Goal: Use online tool/utility: Use online tool/utility

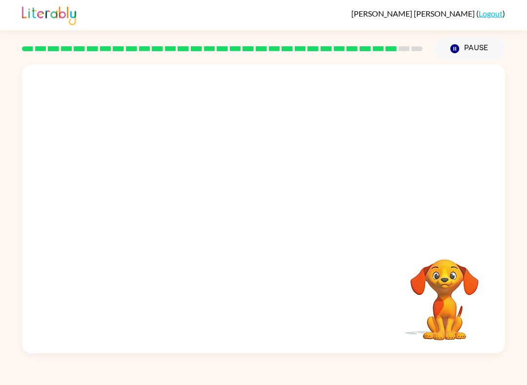
click at [524, 108] on div "Your browser must support playing .mp4 files to use Literably. Please try using…" at bounding box center [263, 207] width 527 height 294
click at [470, 304] on video "Your browser must support playing .mp4 files to use Literably. Please try using…" at bounding box center [444, 293] width 98 height 98
click at [474, 300] on video "Your browser must support playing .mp4 files to use Literably. Please try using…" at bounding box center [444, 293] width 98 height 98
click at [473, 299] on video "Your browser must support playing .mp4 files to use Literably. Please try using…" at bounding box center [444, 293] width 98 height 98
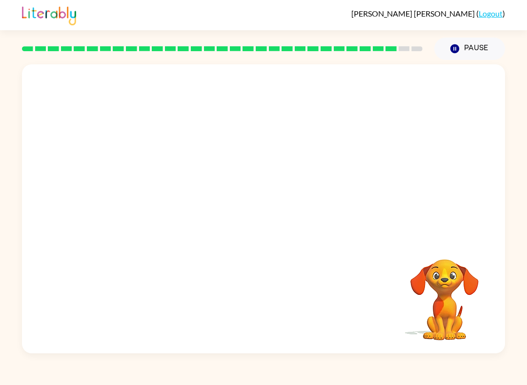
click at [449, 279] on video "Your browser must support playing .mp4 files to use Literably. Please try using…" at bounding box center [444, 293] width 98 height 98
click at [329, 168] on video "Your browser must support playing .mp4 files to use Literably. Please try using…" at bounding box center [263, 151] width 483 height 175
click at [320, 186] on video "Your browser must support playing .mp4 files to use Literably. Please try using…" at bounding box center [263, 151] width 483 height 175
click at [475, 289] on video "Your browser must support playing .mp4 files to use Literably. Please try using…" at bounding box center [444, 293] width 98 height 98
click at [259, 215] on icon "button" at bounding box center [262, 213] width 11 height 11
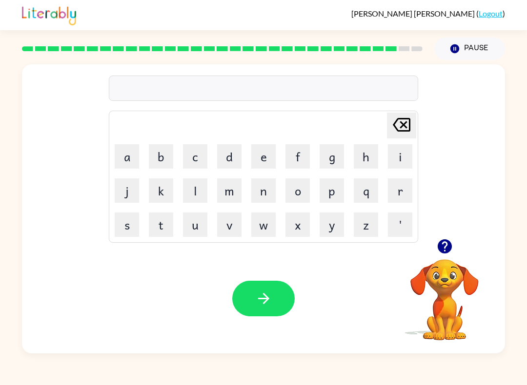
click at [392, 127] on icon "[PERSON_NAME] last character input" at bounding box center [401, 124] width 23 height 23
click at [448, 244] on icon "button" at bounding box center [444, 246] width 14 height 14
click at [136, 227] on button "s" at bounding box center [127, 225] width 24 height 24
click at [304, 193] on button "o" at bounding box center [297, 190] width 24 height 24
click at [239, 226] on button "v" at bounding box center [229, 225] width 24 height 24
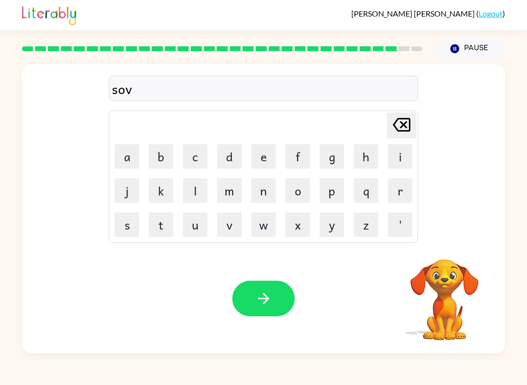
click at [266, 155] on button "e" at bounding box center [263, 156] width 24 height 24
click at [401, 187] on button "r" at bounding box center [400, 190] width 24 height 24
click at [266, 227] on button "w" at bounding box center [263, 225] width 24 height 24
click at [268, 148] on button "e" at bounding box center [263, 156] width 24 height 24
click at [406, 189] on button "r" at bounding box center [400, 190] width 24 height 24
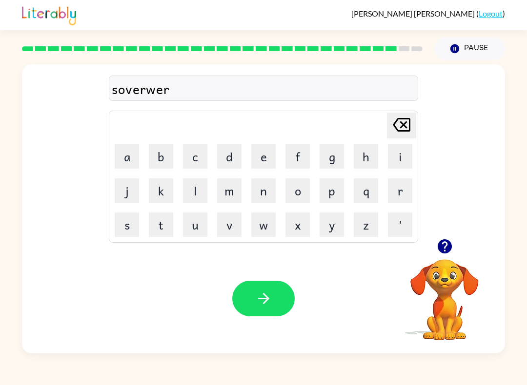
click at [265, 160] on button "e" at bounding box center [263, 156] width 24 height 24
click at [283, 307] on button "button" at bounding box center [263, 299] width 62 height 36
click at [198, 218] on button "u" at bounding box center [195, 225] width 24 height 24
click at [280, 180] on table "[PERSON_NAME] last character input a b c d e f g h i j k l m n o p q r s t u v …" at bounding box center [263, 176] width 308 height 131
click at [260, 191] on button "n" at bounding box center [263, 190] width 24 height 24
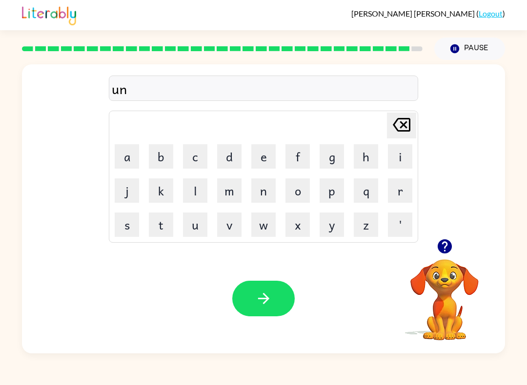
click at [124, 152] on button "a" at bounding box center [127, 156] width 24 height 24
click at [288, 164] on button "f" at bounding box center [297, 156] width 24 height 24
click at [403, 191] on button "r" at bounding box center [400, 190] width 24 height 24
click at [128, 159] on button "a" at bounding box center [127, 156] width 24 height 24
click at [393, 163] on button "i" at bounding box center [400, 156] width 24 height 24
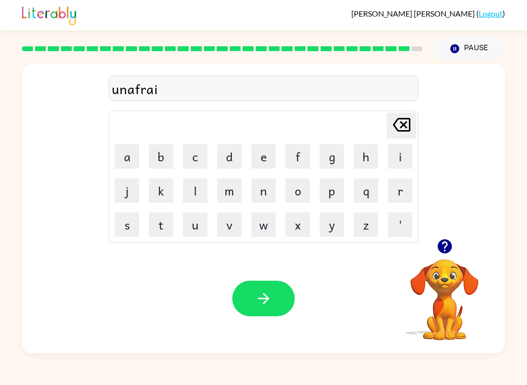
click at [235, 161] on button "d" at bounding box center [229, 156] width 24 height 24
click at [263, 286] on button "button" at bounding box center [263, 299] width 62 height 36
click at [263, 286] on div at bounding box center [263, 299] width 62 height 36
